Goal: Register for event/course

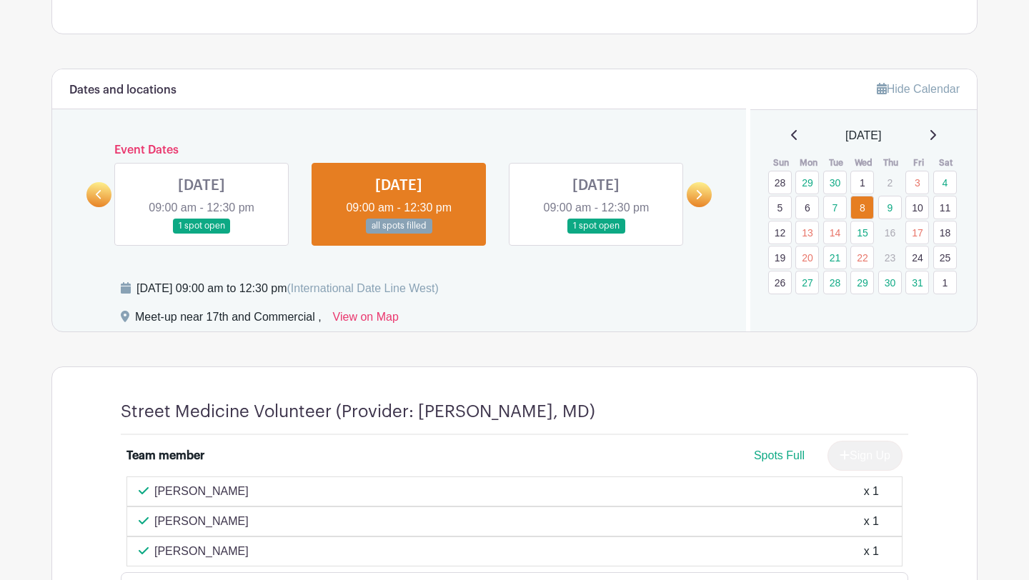
scroll to position [608, 0]
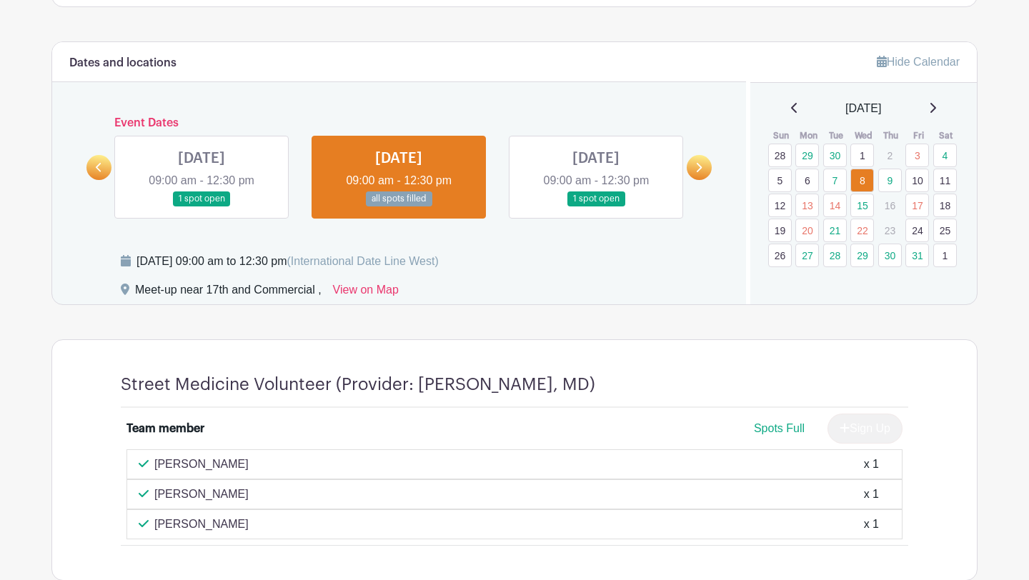
click at [98, 169] on icon at bounding box center [99, 167] width 6 height 9
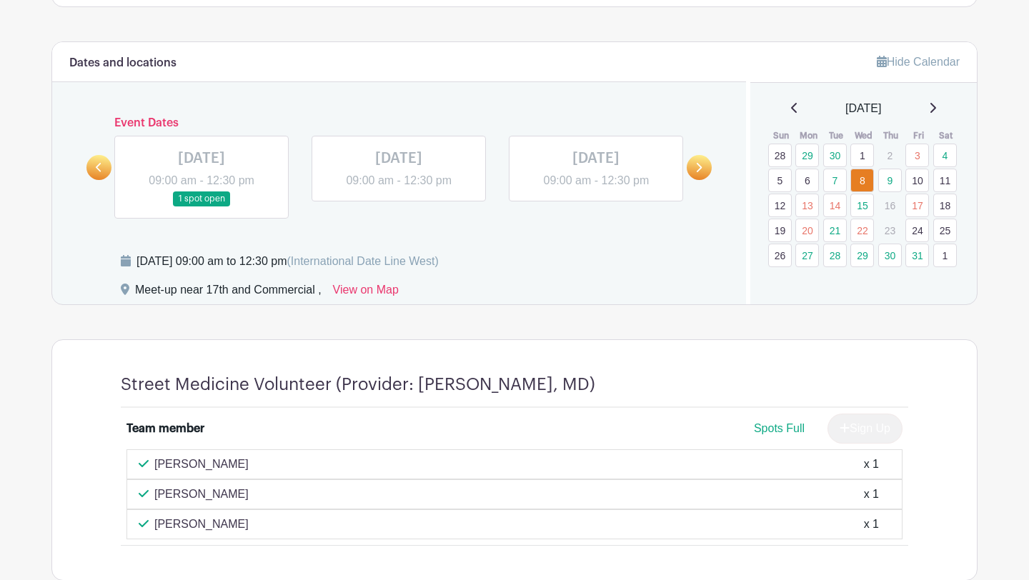
click at [98, 169] on icon at bounding box center [99, 167] width 6 height 9
click at [596, 206] on link at bounding box center [596, 206] width 0 height 0
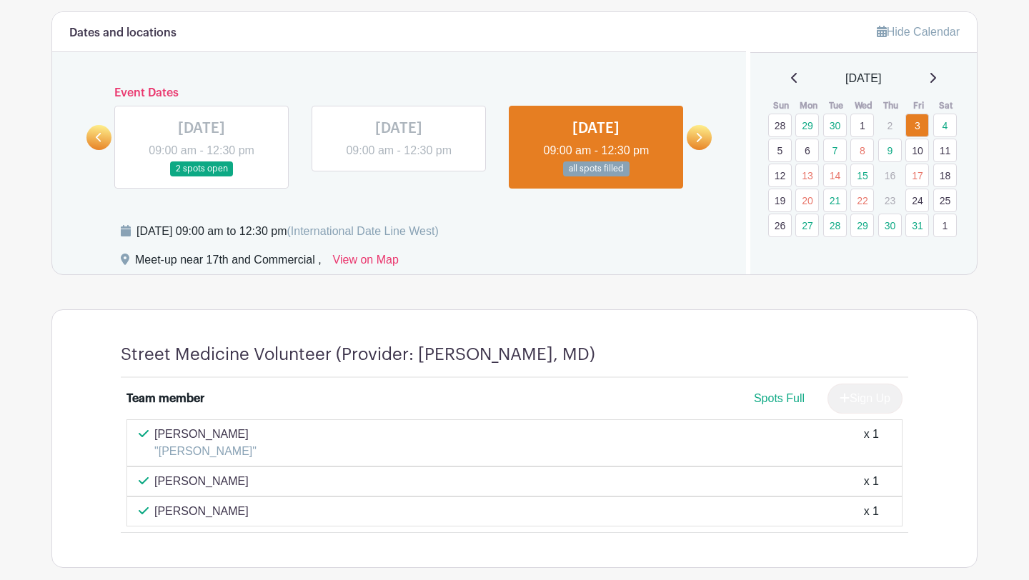
scroll to position [643, 0]
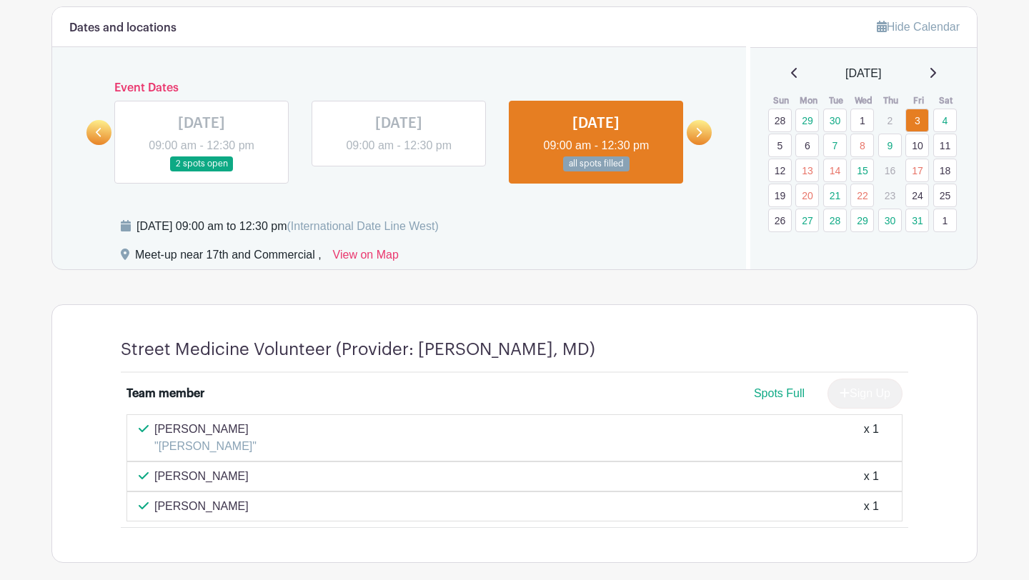
drag, startPoint x: 236, startPoint y: 426, endPoint x: 155, endPoint y: 421, distance: 80.9
click at [155, 421] on p "Nabeel Shaikh" at bounding box center [205, 429] width 102 height 17
copy p "Nabeel Shaikh"
click at [699, 139] on link at bounding box center [699, 132] width 25 height 25
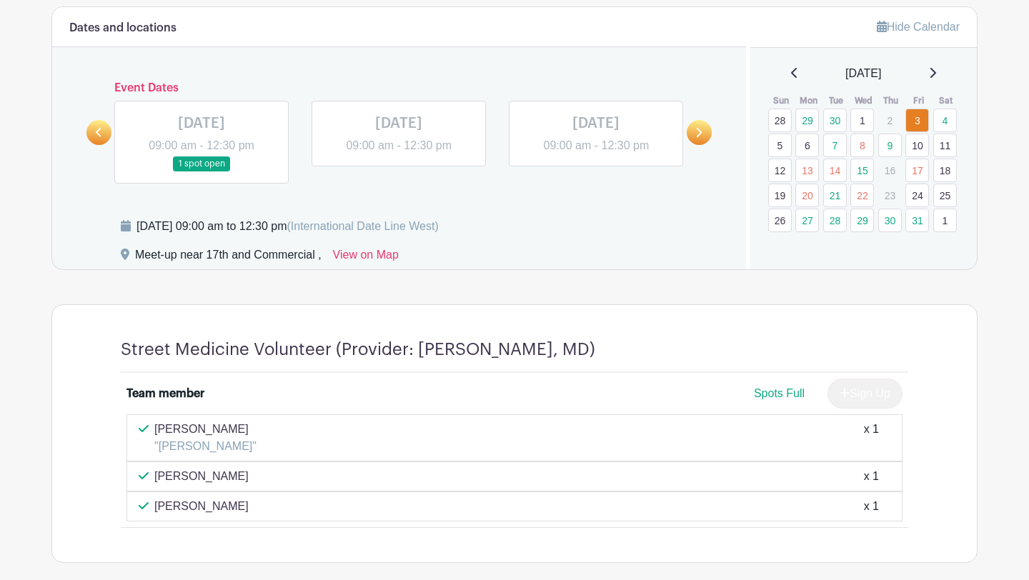
click at [201, 171] on link at bounding box center [201, 171] width 0 height 0
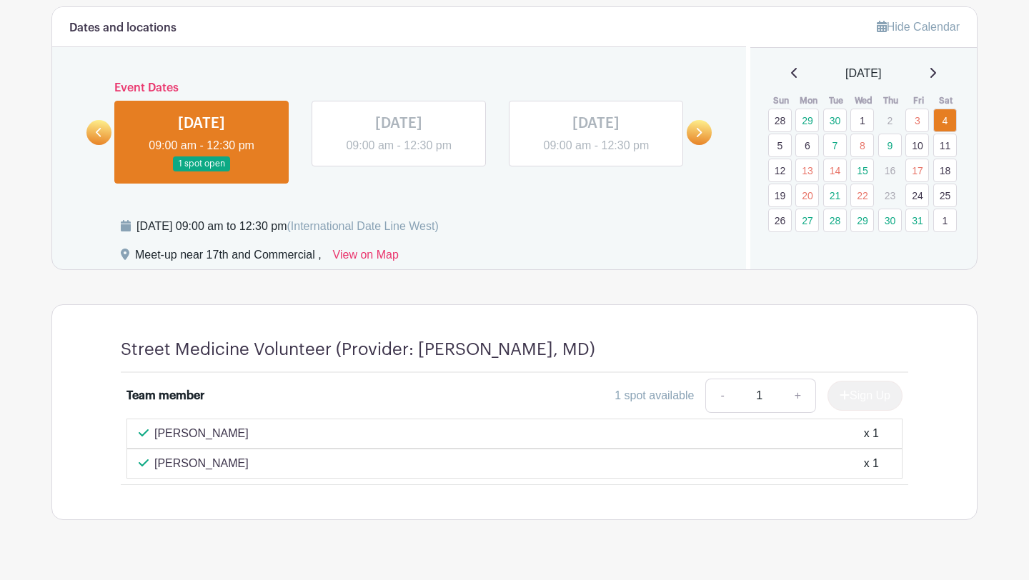
drag, startPoint x: 247, startPoint y: 436, endPoint x: 154, endPoint y: 432, distance: 93.0
click at [154, 432] on div "Emily Anderson x 1" at bounding box center [515, 433] width 752 height 17
copy p "Emily Anderson"
click at [709, 136] on link at bounding box center [699, 132] width 25 height 25
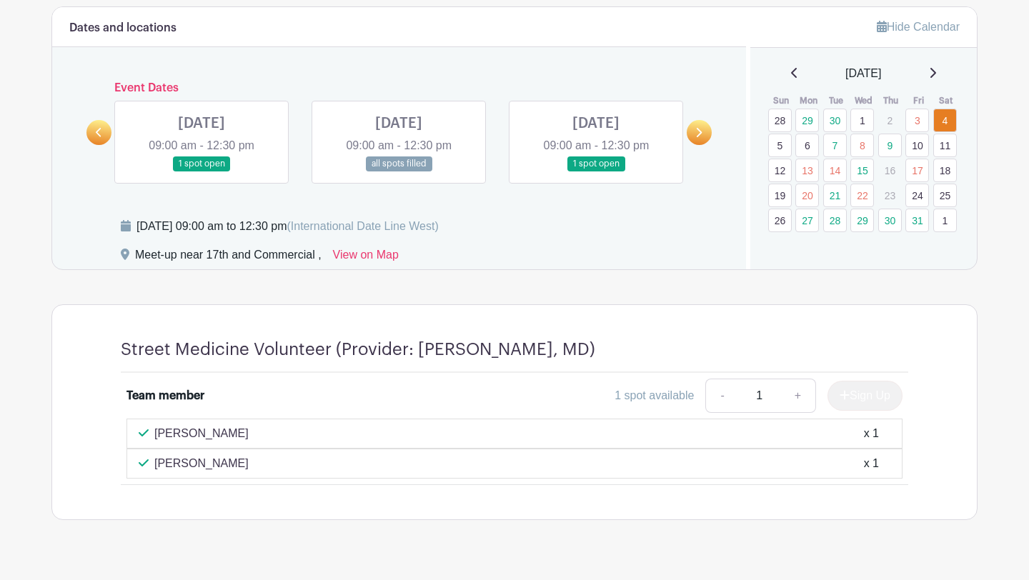
click at [201, 171] on link at bounding box center [201, 171] width 0 height 0
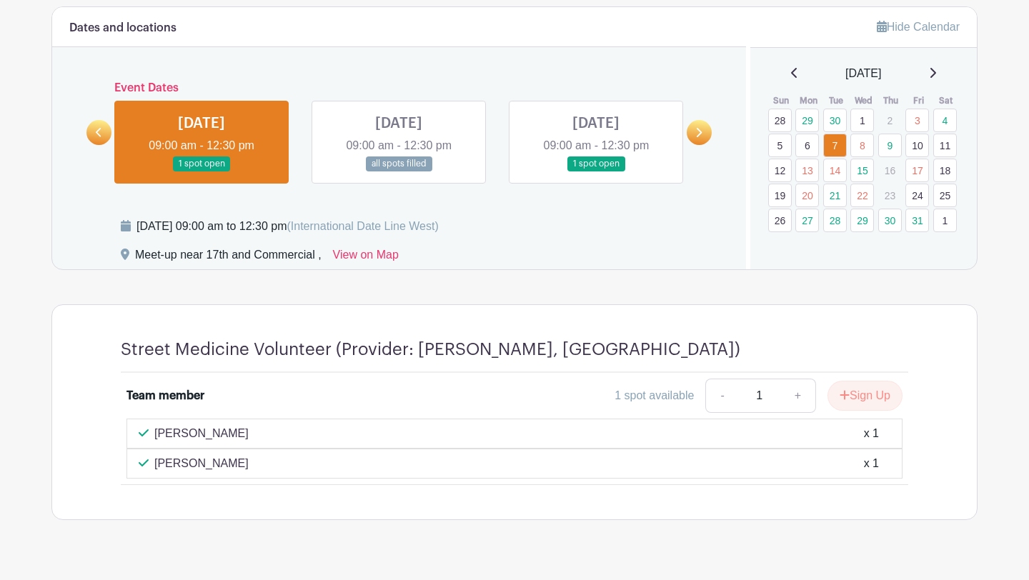
drag, startPoint x: 219, startPoint y: 464, endPoint x: 155, endPoint y: 460, distance: 63.7
click at [155, 460] on div "Jack Rouza x 1" at bounding box center [515, 463] width 752 height 17
copy p "Jack Rouza"
click at [399, 171] on link at bounding box center [399, 171] width 0 height 0
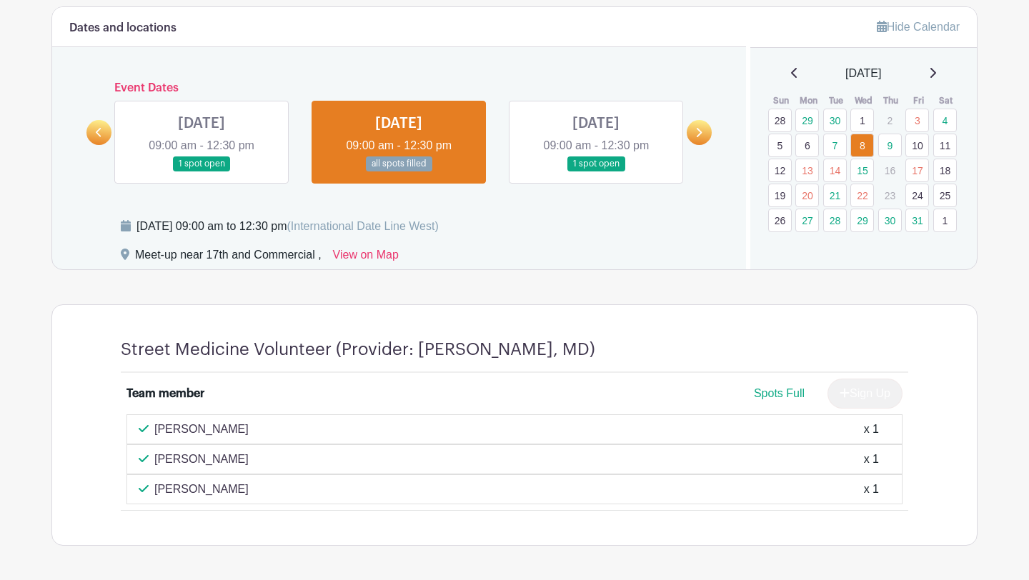
drag, startPoint x: 253, startPoint y: 459, endPoint x: 156, endPoint y: 461, distance: 96.5
click at [156, 461] on div "Cynthia Dunstan x 1" at bounding box center [515, 459] width 752 height 17
copy p "[PERSON_NAME]"
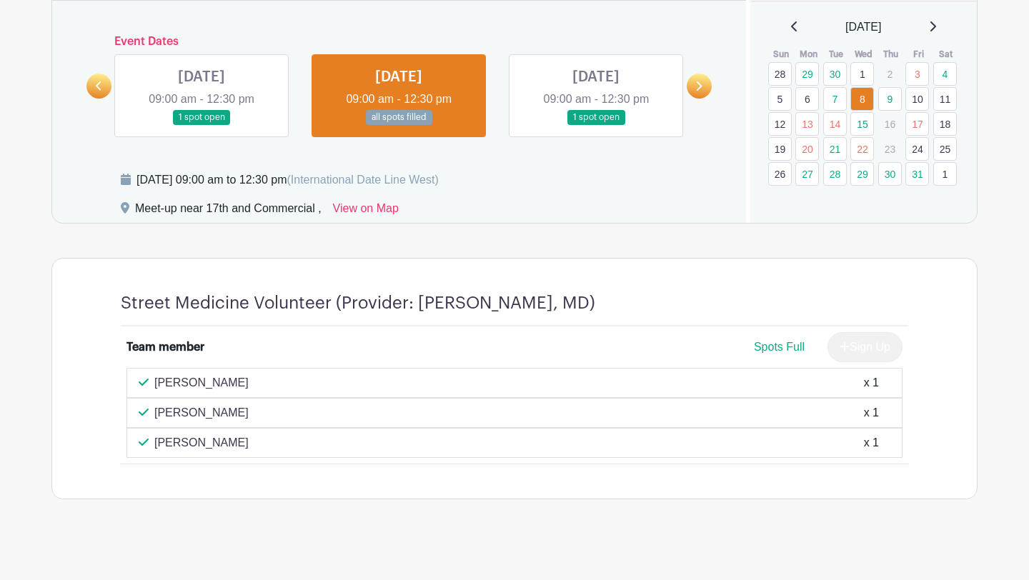
scroll to position [698, 0]
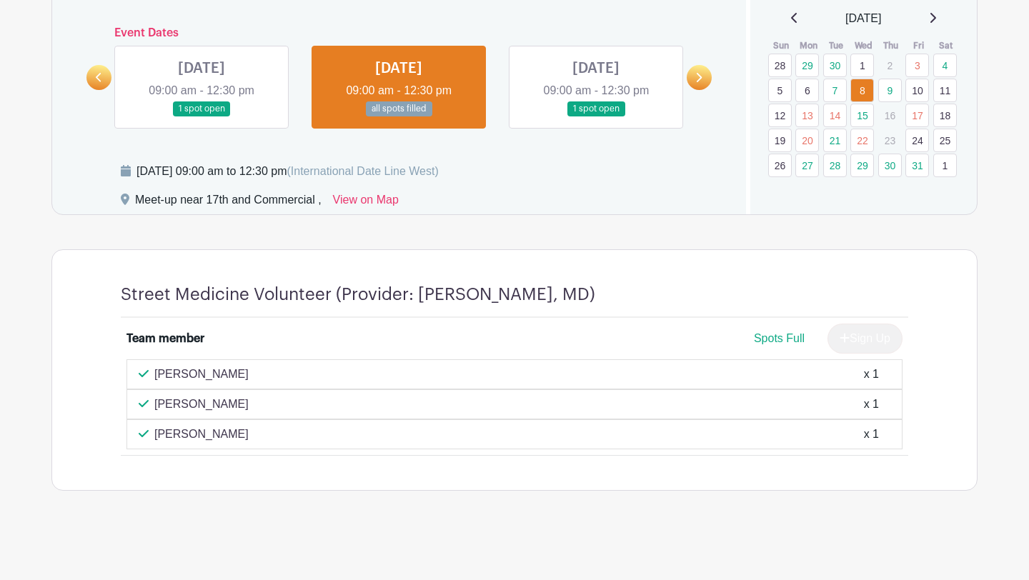
click at [596, 116] on link at bounding box center [596, 116] width 0 height 0
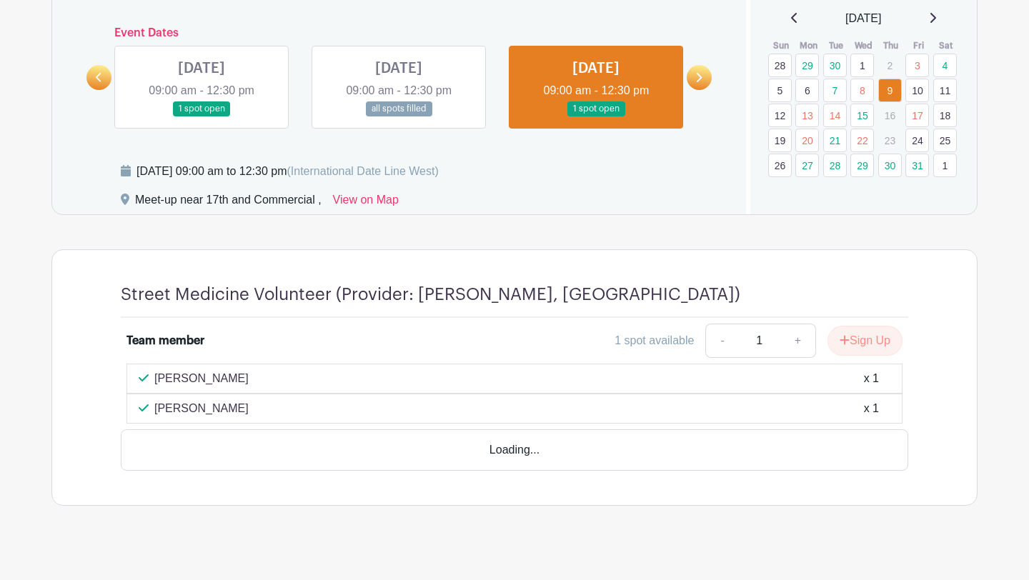
scroll to position [672, 0]
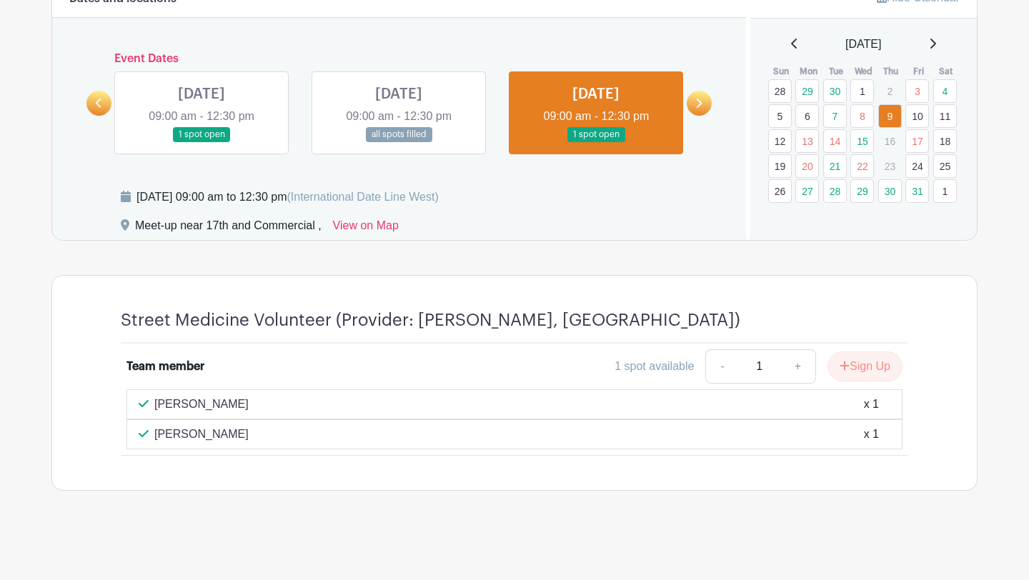
drag, startPoint x: 255, startPoint y: 434, endPoint x: 156, endPoint y: 437, distance: 98.6
click at [156, 437] on div "Camila Yamamoto x 1" at bounding box center [515, 434] width 752 height 17
copy p "Camila Yamamoto"
click at [697, 104] on icon at bounding box center [698, 103] width 6 height 11
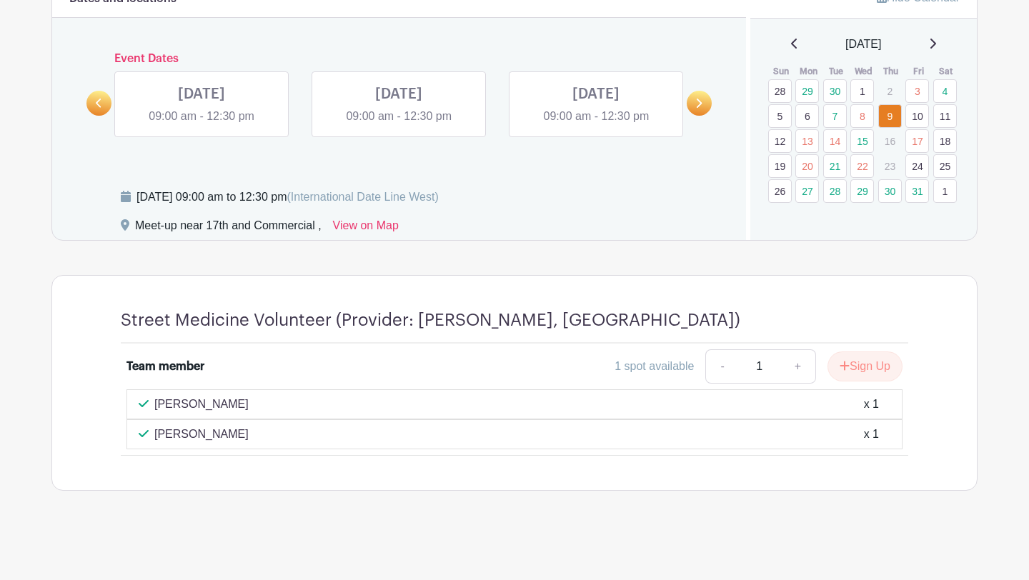
scroll to position [655, 0]
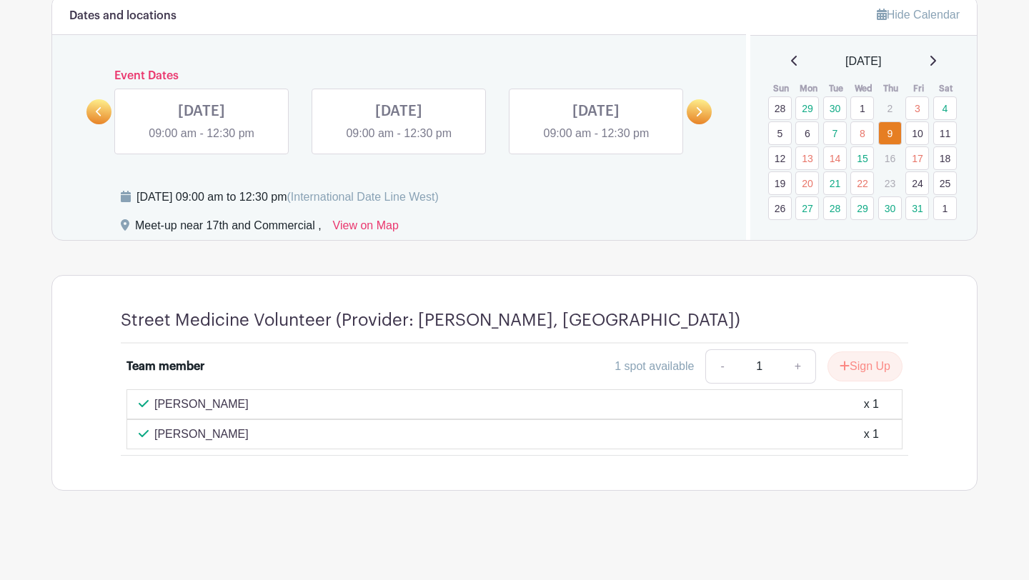
click at [201, 142] on link at bounding box center [201, 142] width 0 height 0
click at [702, 109] on link at bounding box center [699, 111] width 25 height 25
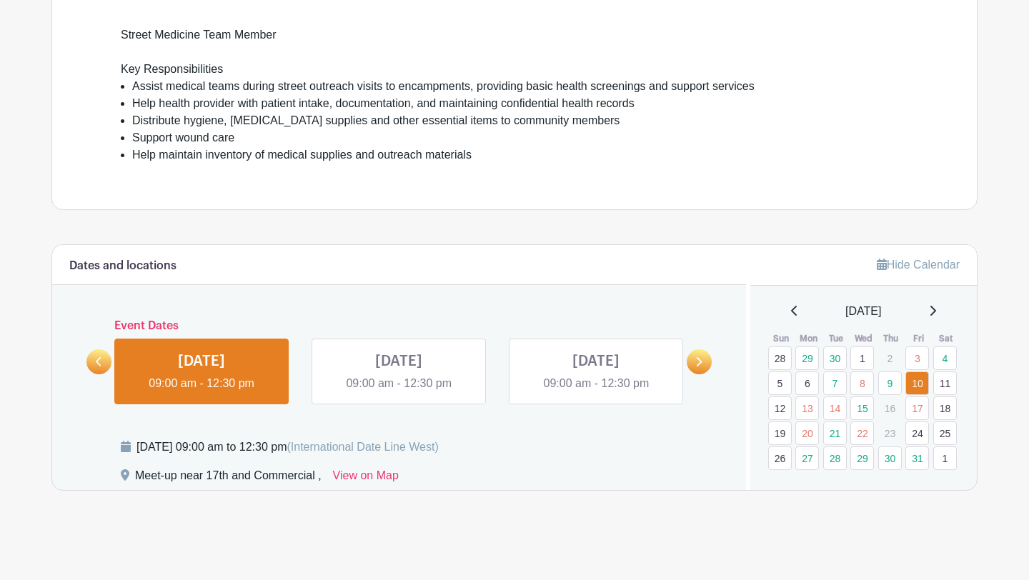
scroll to position [405, 0]
click at [695, 366] on icon at bounding box center [698, 362] width 6 height 11
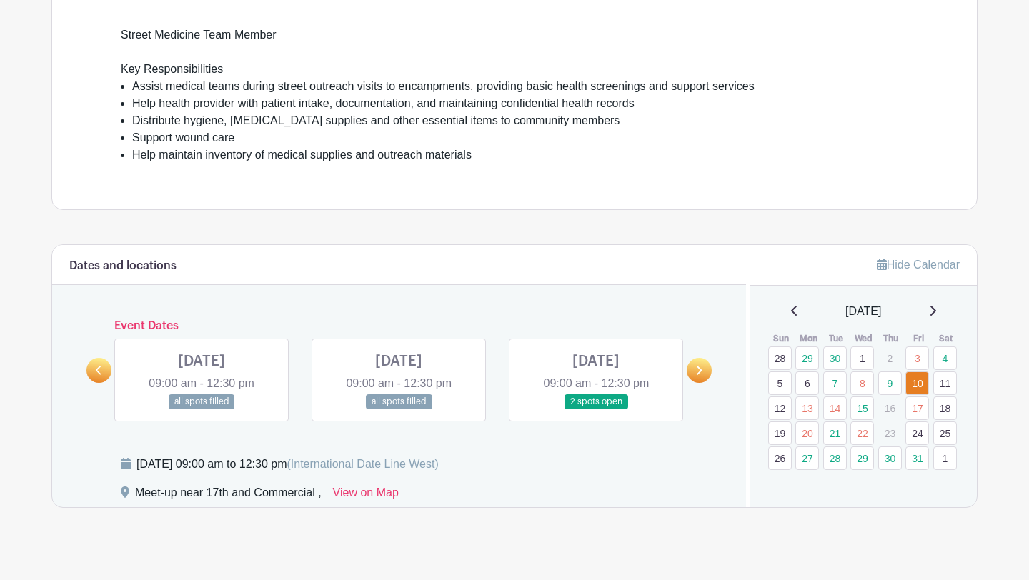
click at [201, 409] on link at bounding box center [201, 409] width 0 height 0
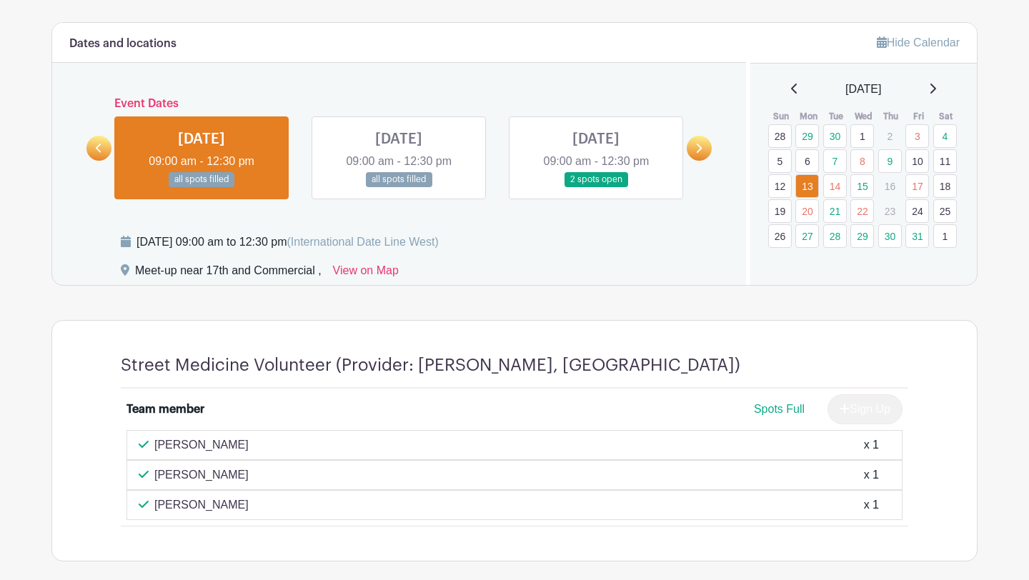
scroll to position [628, 0]
drag, startPoint x: 203, startPoint y: 504, endPoint x: 156, endPoint y: 508, distance: 46.6
click at [156, 508] on div "Hugo S x 1" at bounding box center [515, 504] width 752 height 17
copy p "Hugo S"
click at [399, 186] on link at bounding box center [399, 186] width 0 height 0
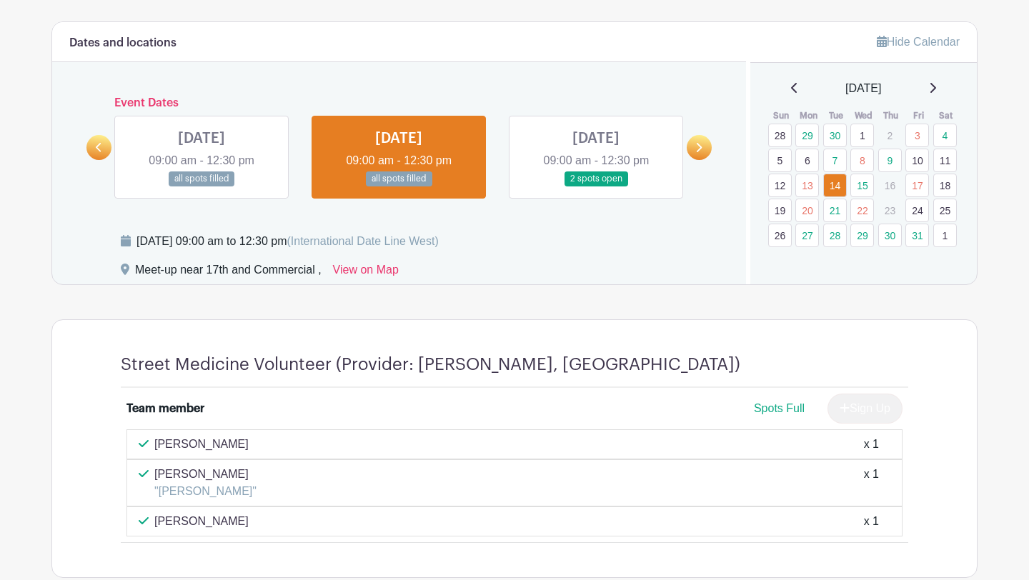
click at [201, 186] on link at bounding box center [201, 186] width 0 height 0
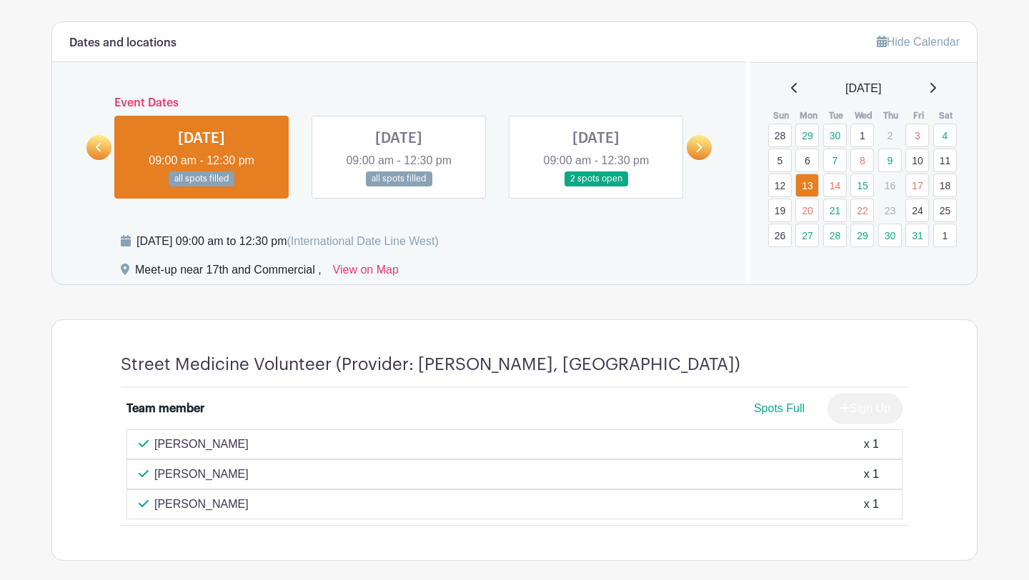
click at [399, 186] on link at bounding box center [399, 186] width 0 height 0
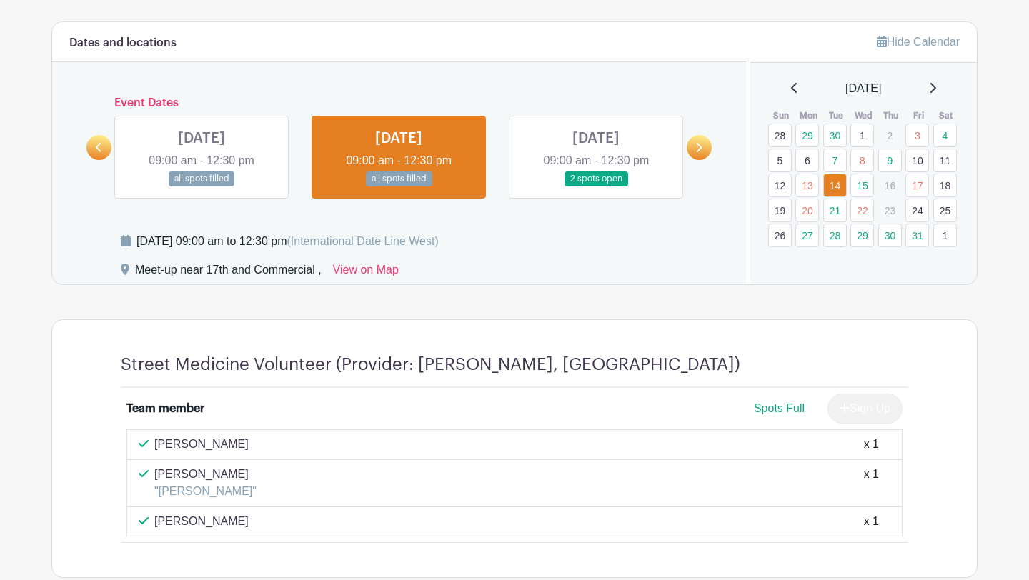
click at [596, 186] on link at bounding box center [596, 186] width 0 height 0
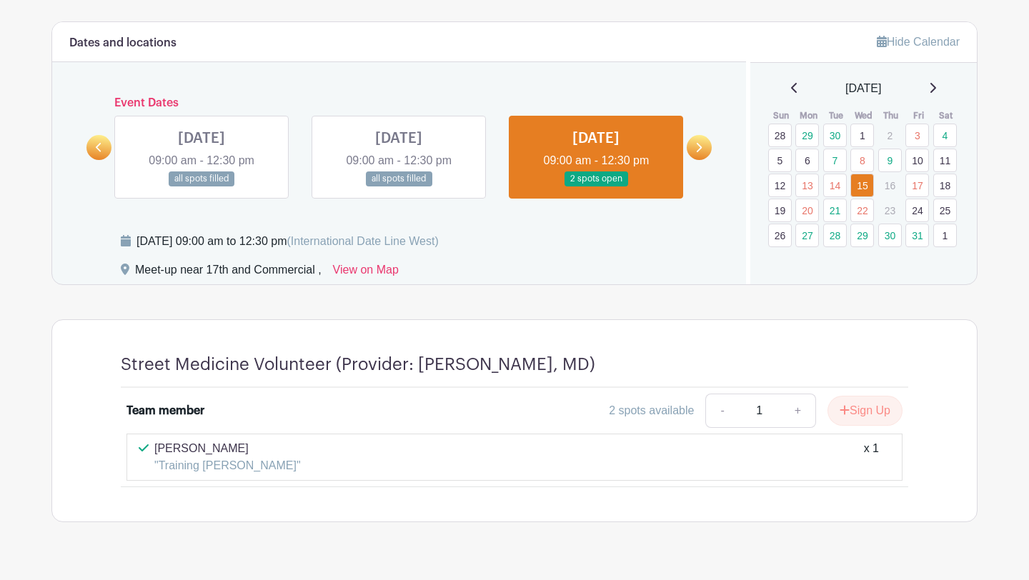
click at [692, 144] on link at bounding box center [699, 147] width 25 height 25
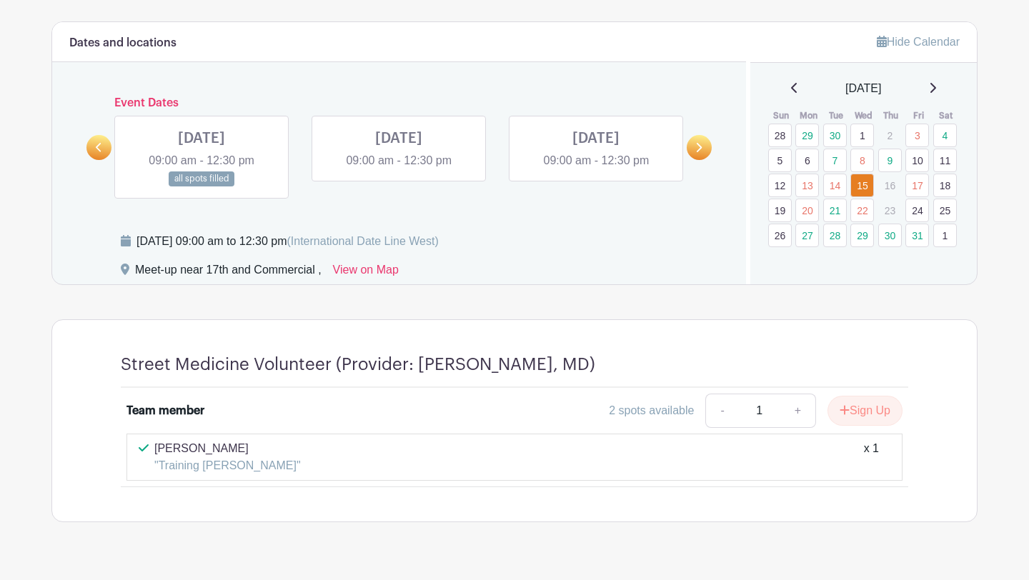
click at [201, 186] on link at bounding box center [201, 186] width 0 height 0
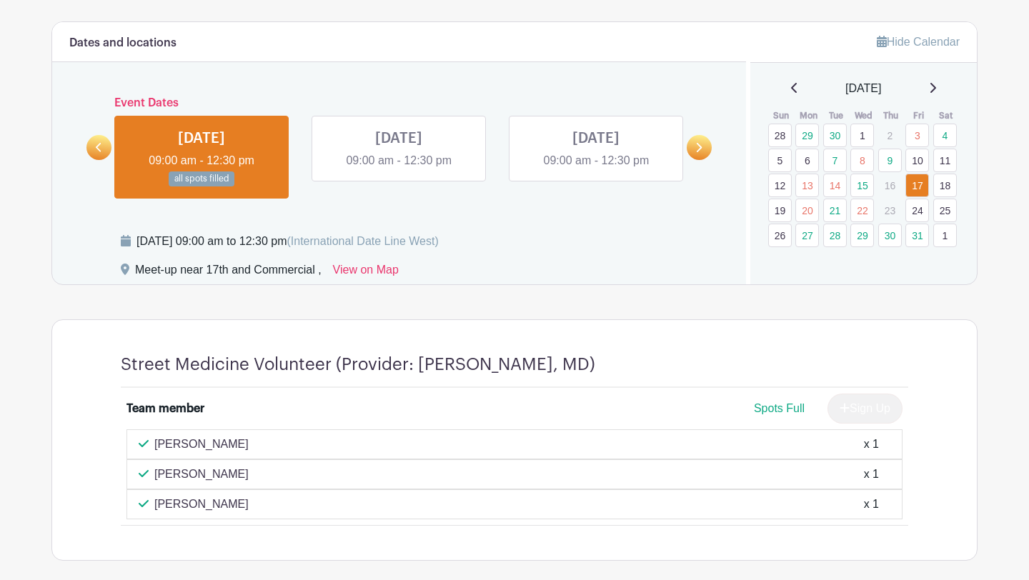
drag, startPoint x: 225, startPoint y: 442, endPoint x: 156, endPoint y: 445, distance: 68.7
click at [156, 445] on div "Hyun Chun x 1" at bounding box center [515, 444] width 752 height 17
copy p "Hyun Chun"
click at [691, 150] on link at bounding box center [699, 147] width 25 height 25
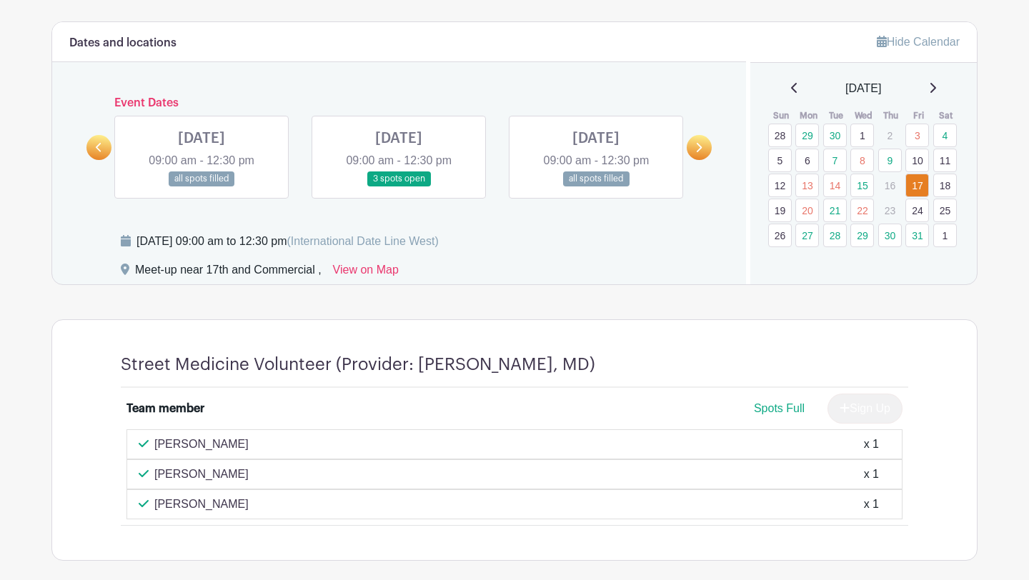
click at [201, 186] on link at bounding box center [201, 186] width 0 height 0
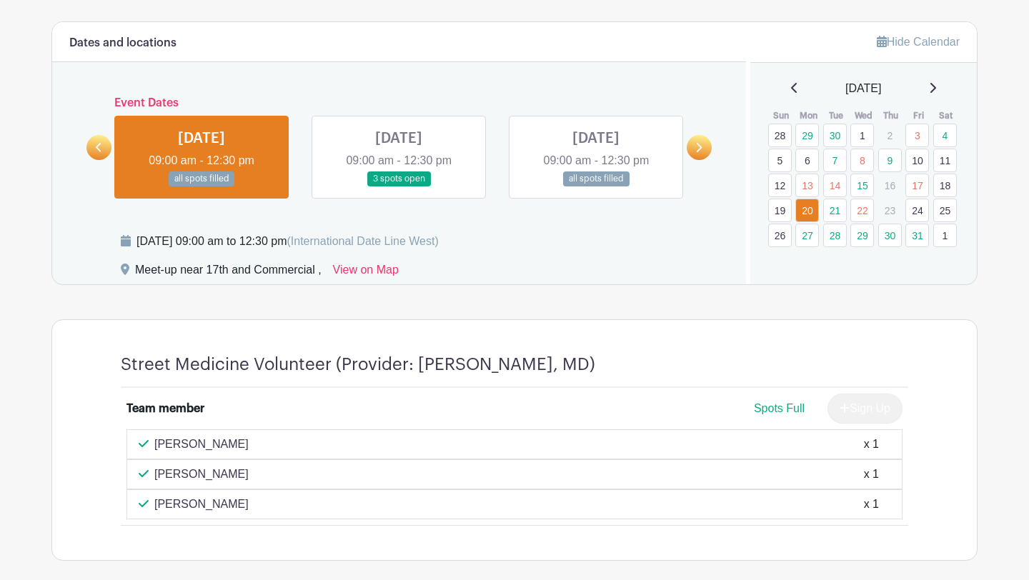
drag, startPoint x: 239, startPoint y: 502, endPoint x: 156, endPoint y: 502, distance: 83.6
click at [156, 502] on div "Julia Weston x 1" at bounding box center [515, 504] width 752 height 17
copy p "Julia Weston"
click at [399, 186] on link at bounding box center [399, 186] width 0 height 0
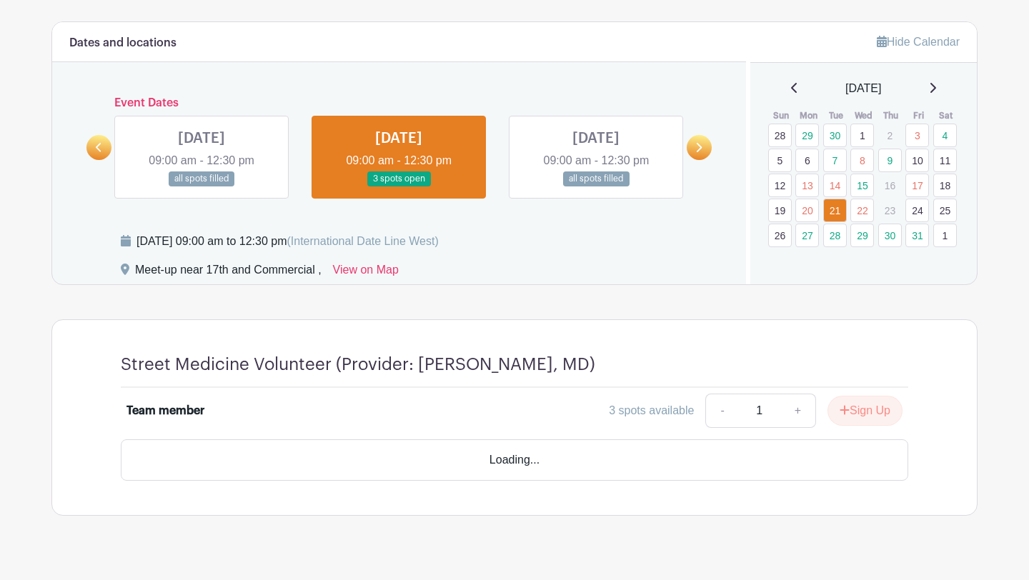
scroll to position [612, 0]
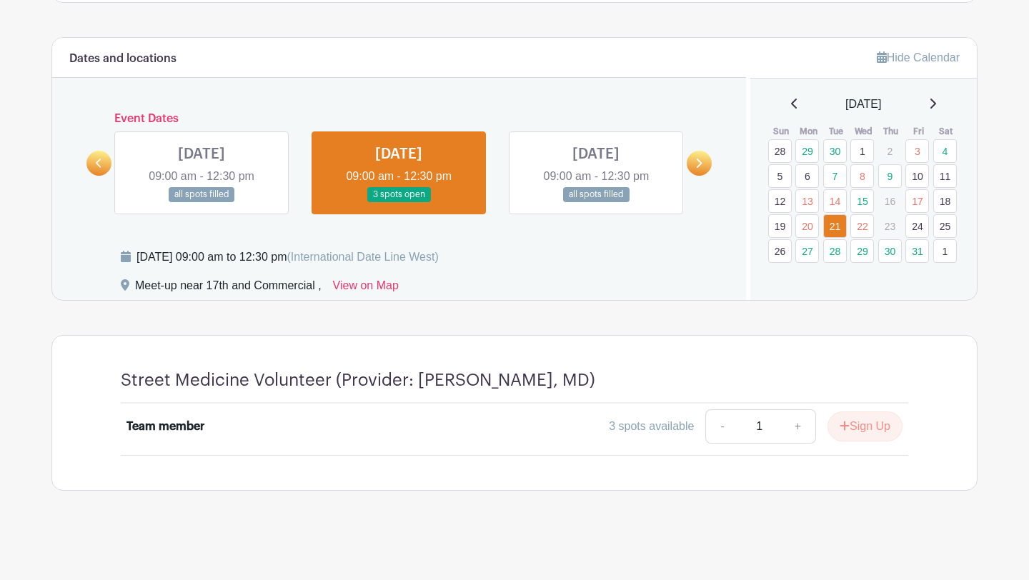
click at [596, 202] on link at bounding box center [596, 202] width 0 height 0
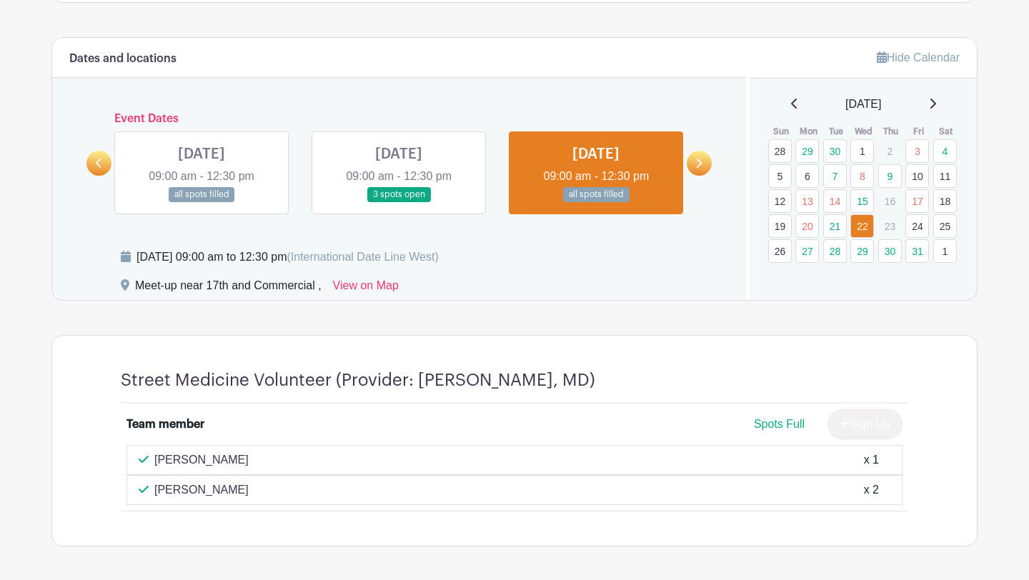
click at [201, 202] on link at bounding box center [201, 202] width 0 height 0
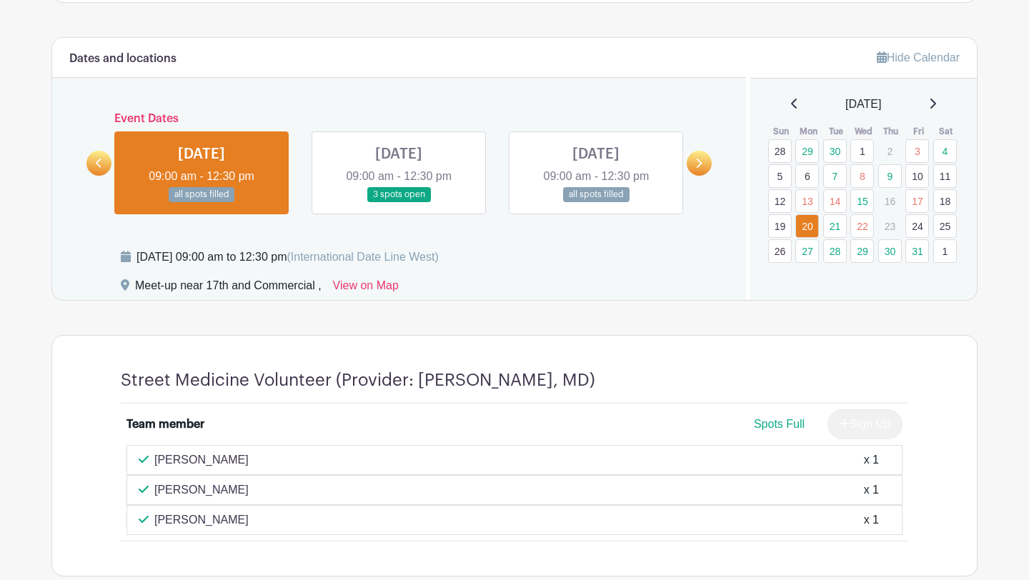
click at [399, 202] on link at bounding box center [399, 202] width 0 height 0
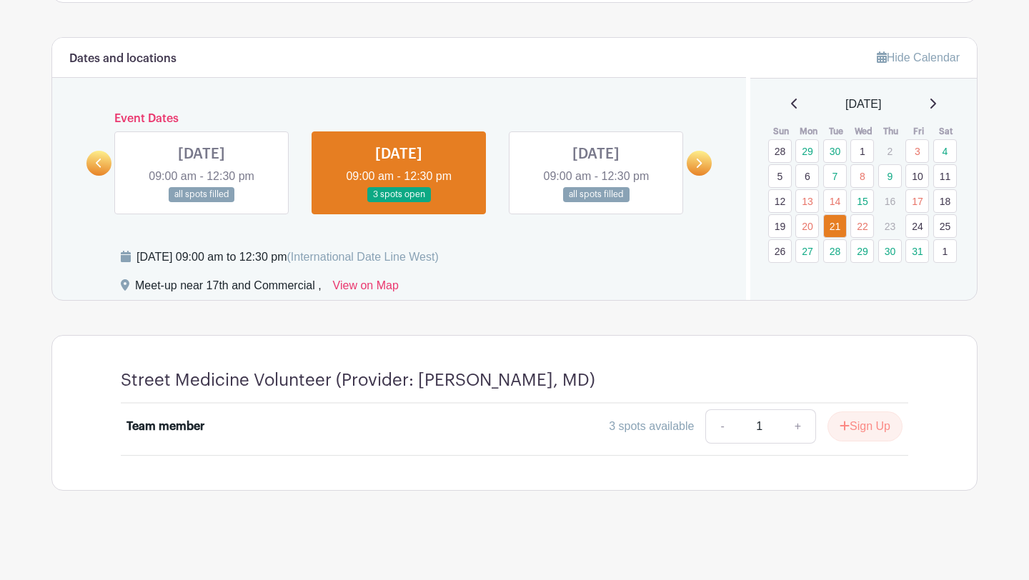
click at [596, 202] on link at bounding box center [596, 202] width 0 height 0
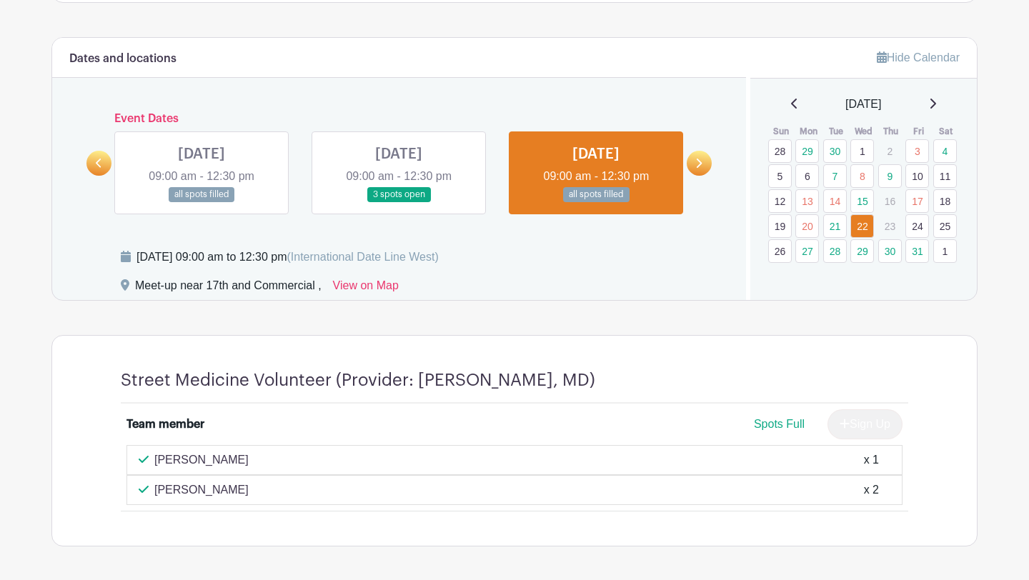
click at [699, 171] on link at bounding box center [699, 163] width 25 height 25
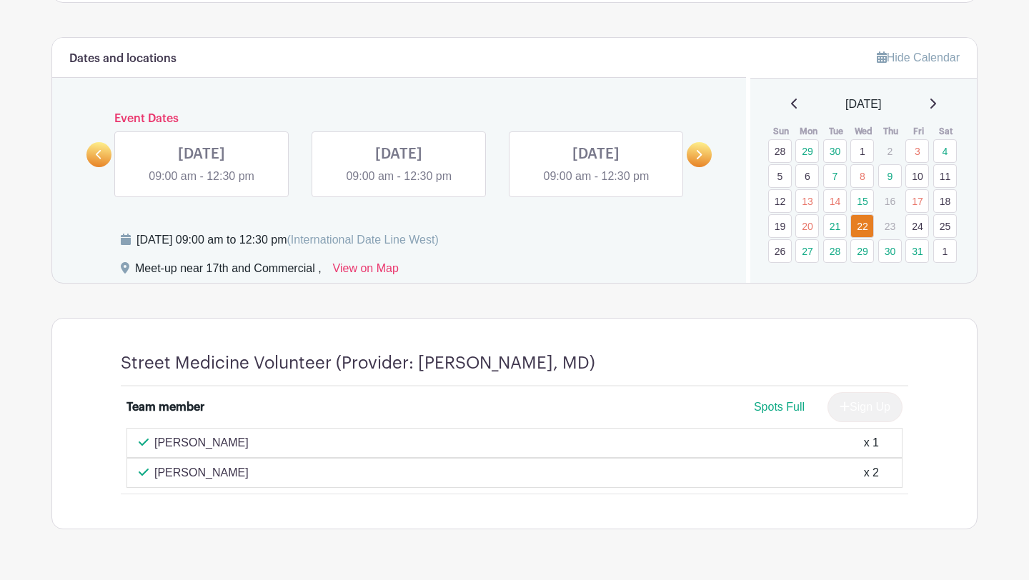
click at [697, 159] on icon at bounding box center [698, 154] width 6 height 11
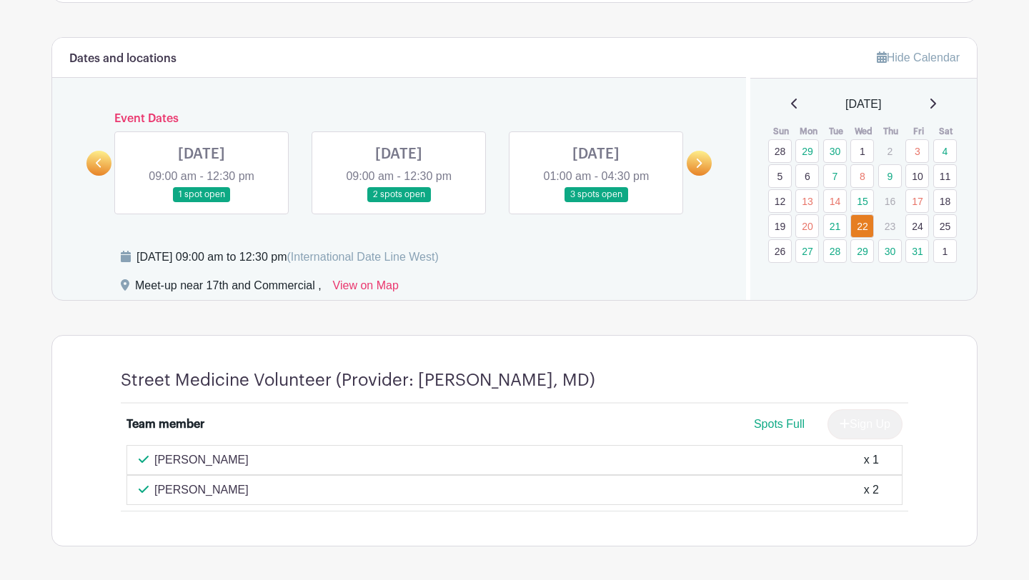
click at [201, 202] on link at bounding box center [201, 202] width 0 height 0
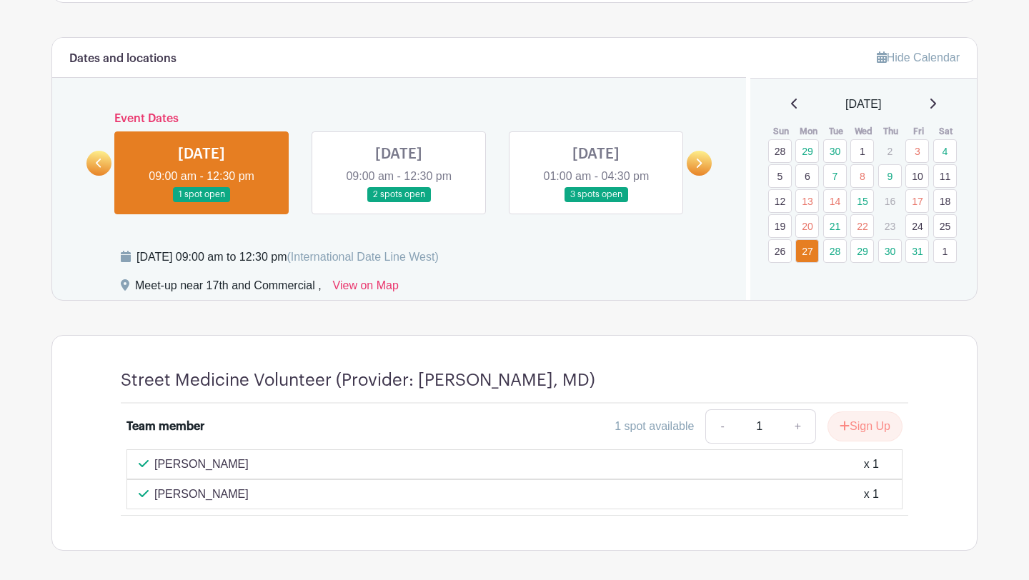
click at [399, 202] on link at bounding box center [399, 202] width 0 height 0
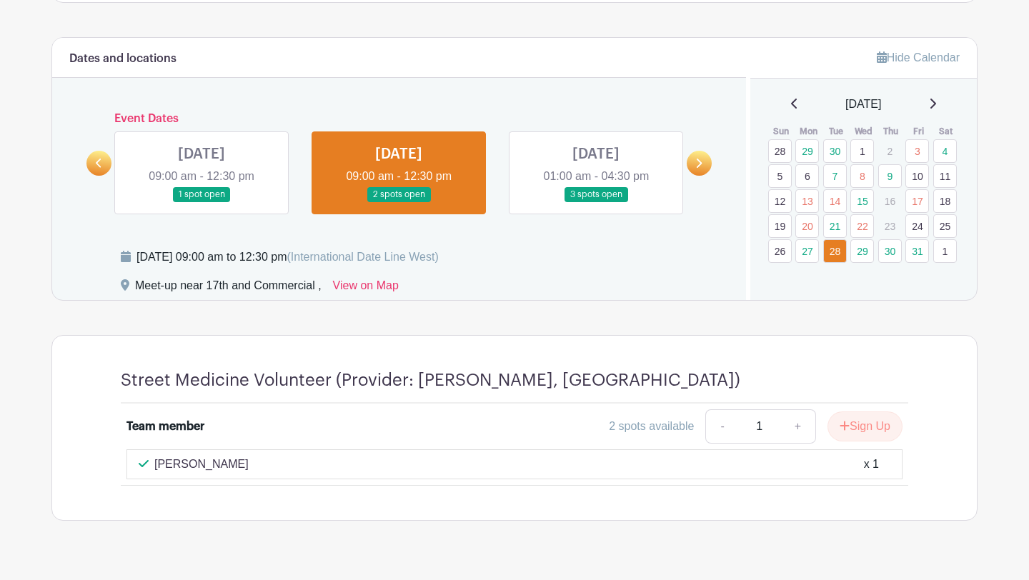
click at [596, 202] on link at bounding box center [596, 202] width 0 height 0
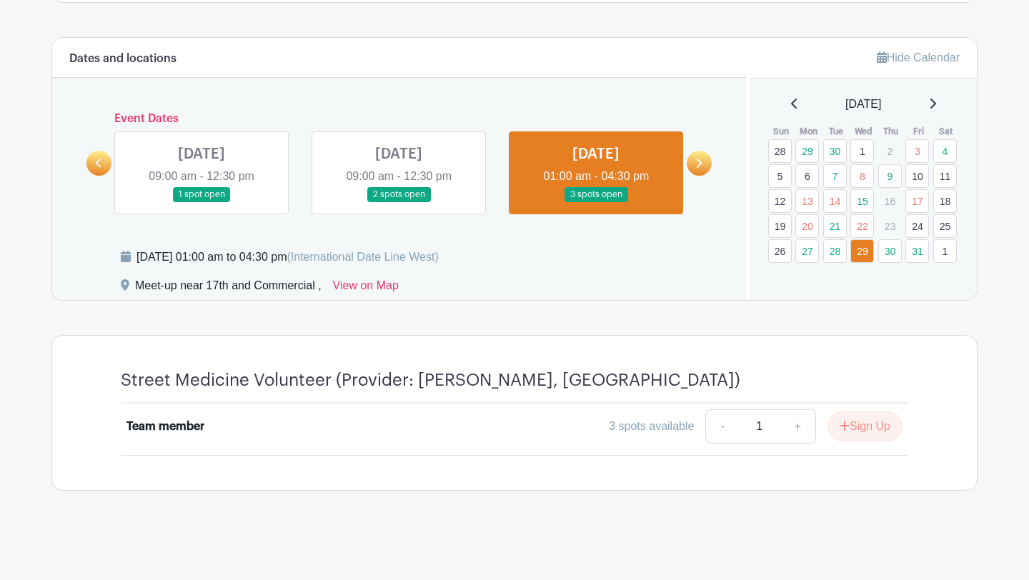
click at [700, 166] on icon at bounding box center [698, 163] width 6 height 11
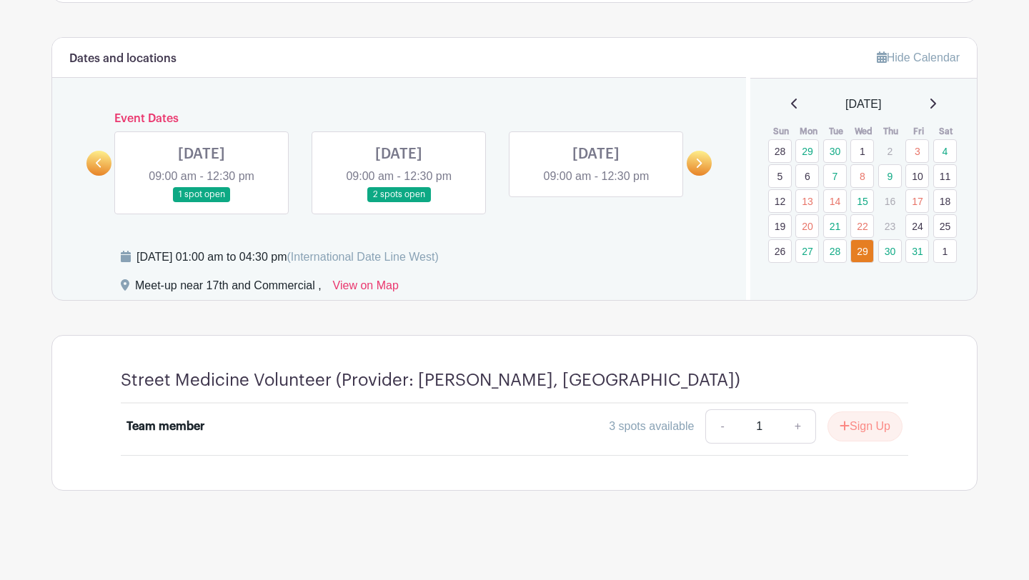
click at [201, 202] on link at bounding box center [201, 202] width 0 height 0
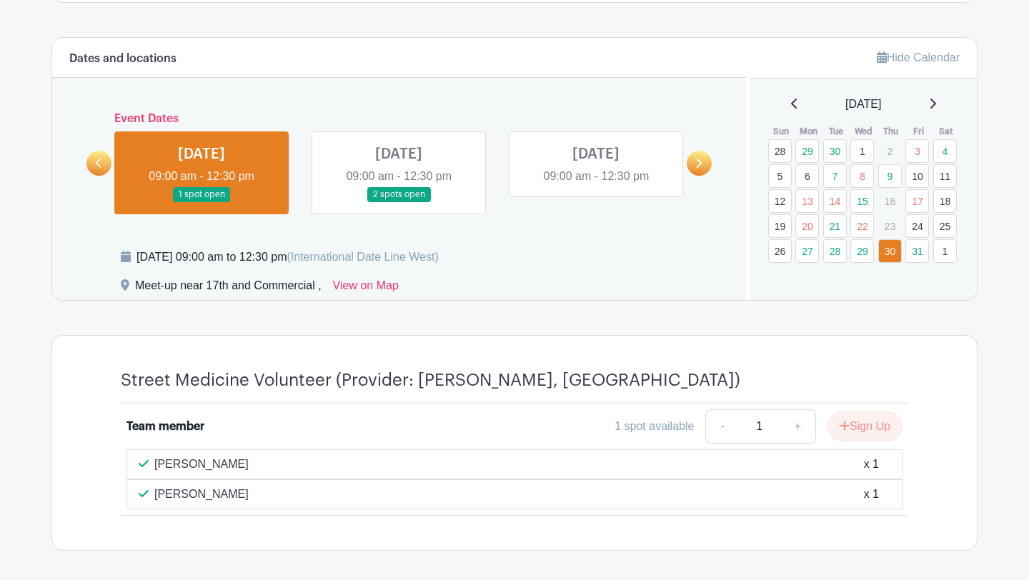
click at [399, 202] on link at bounding box center [399, 202] width 0 height 0
